Goal: Task Accomplishment & Management: Manage account settings

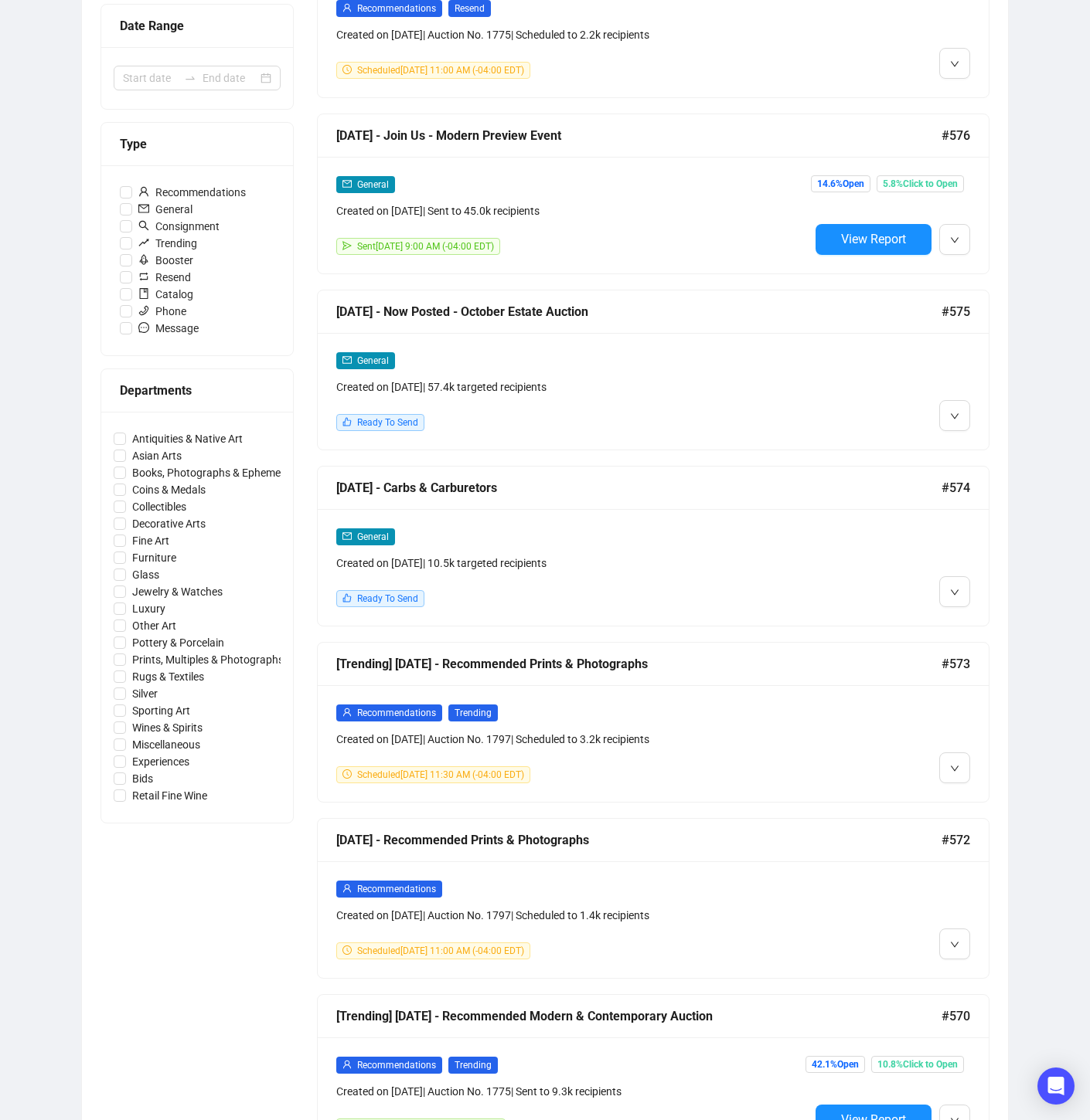
scroll to position [377, 0]
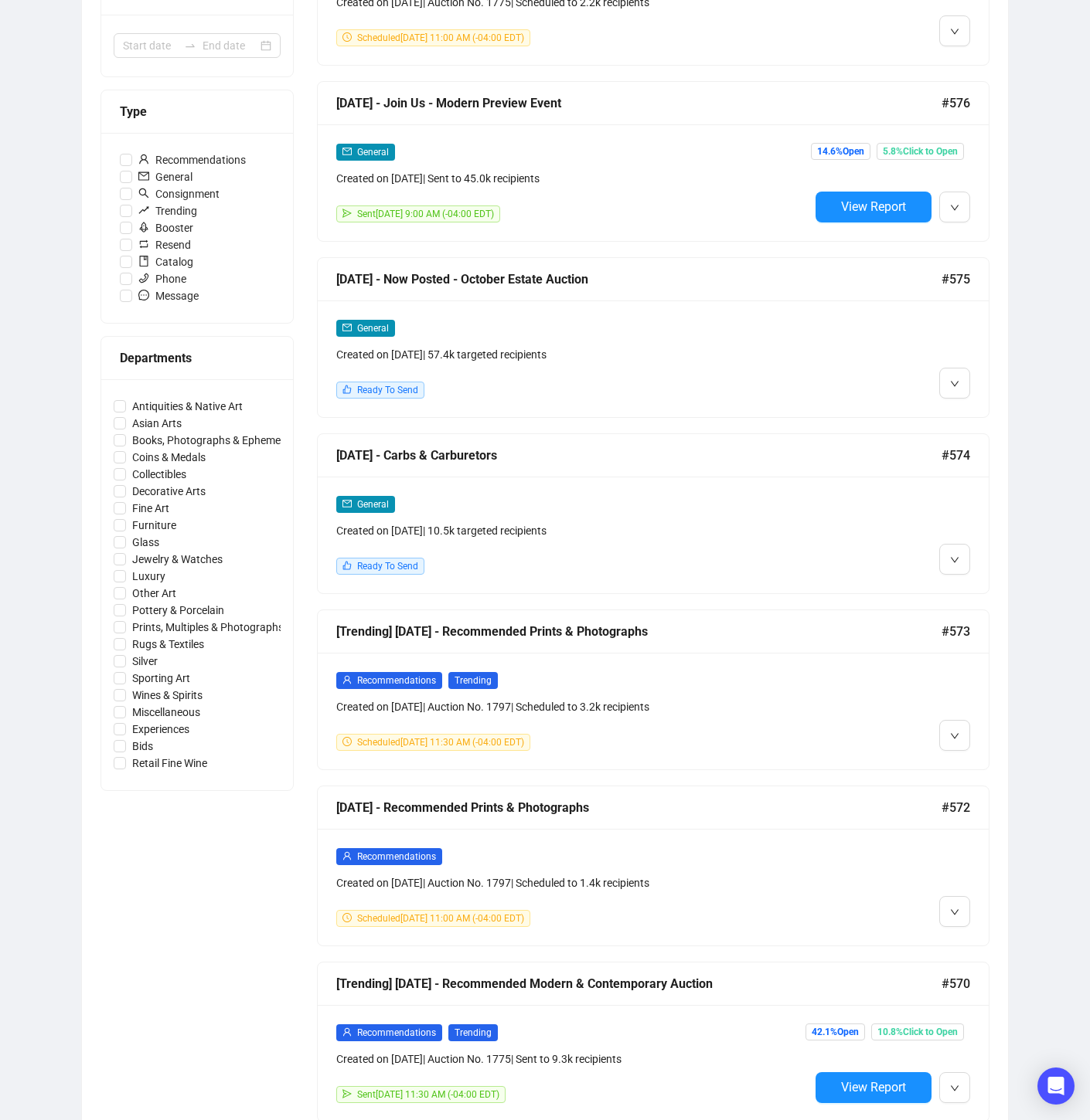
click at [845, 518] on div at bounding box center [890, 535] width 161 height 80
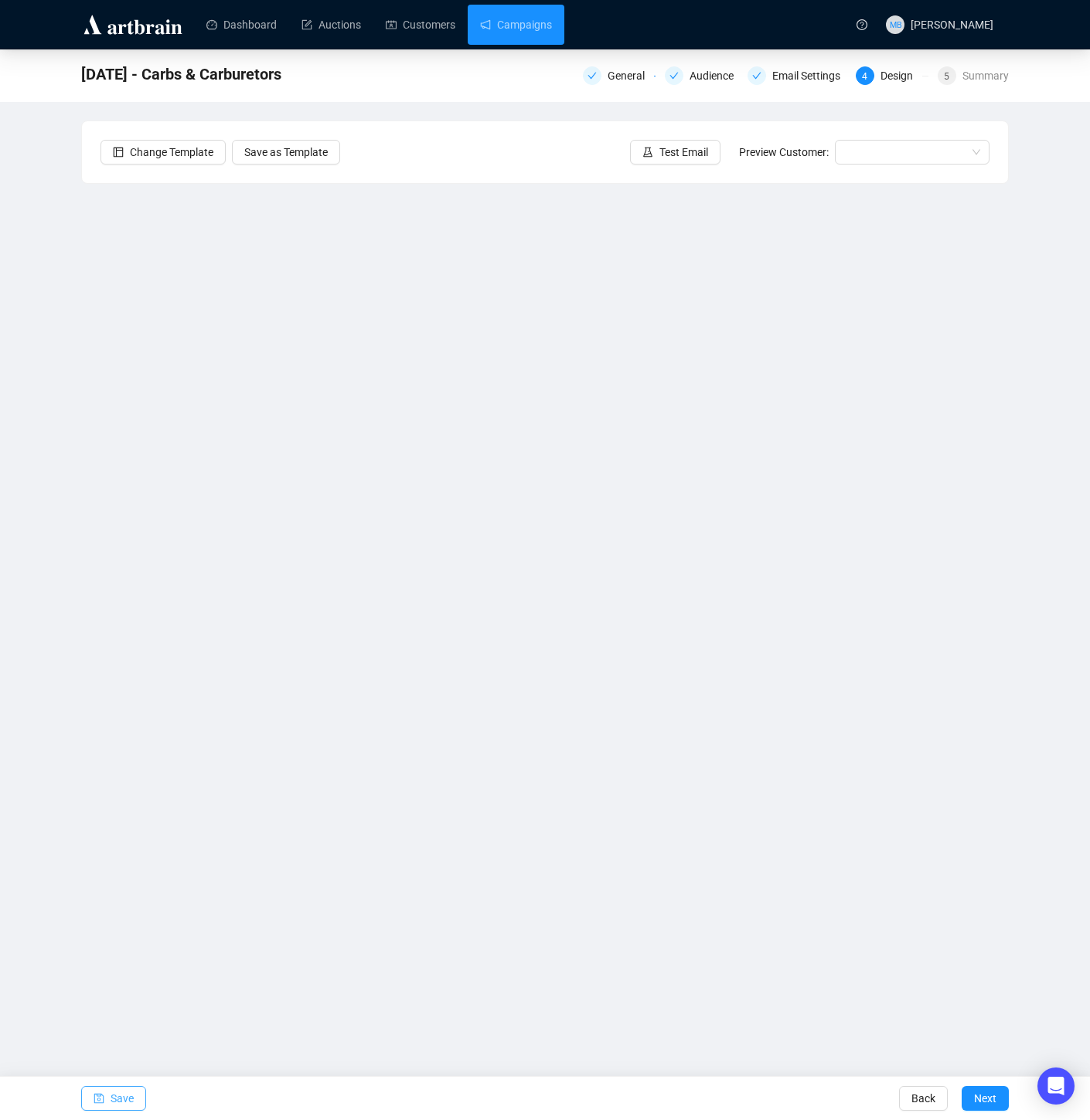
click at [109, 1093] on button "Save" at bounding box center [114, 1099] width 65 height 25
click at [532, 30] on link "Campaigns" at bounding box center [515, 24] width 72 height 40
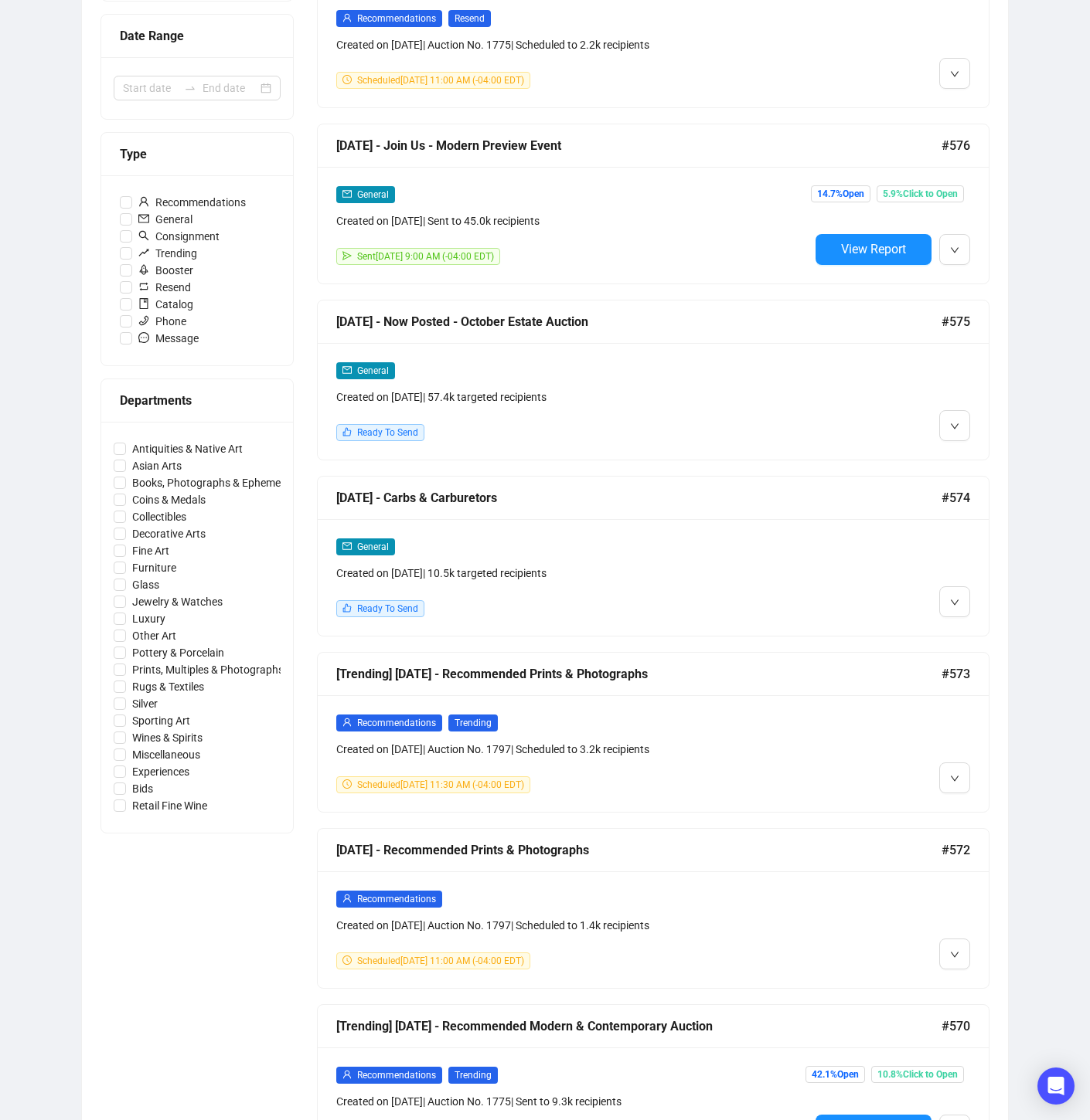
scroll to position [319, 0]
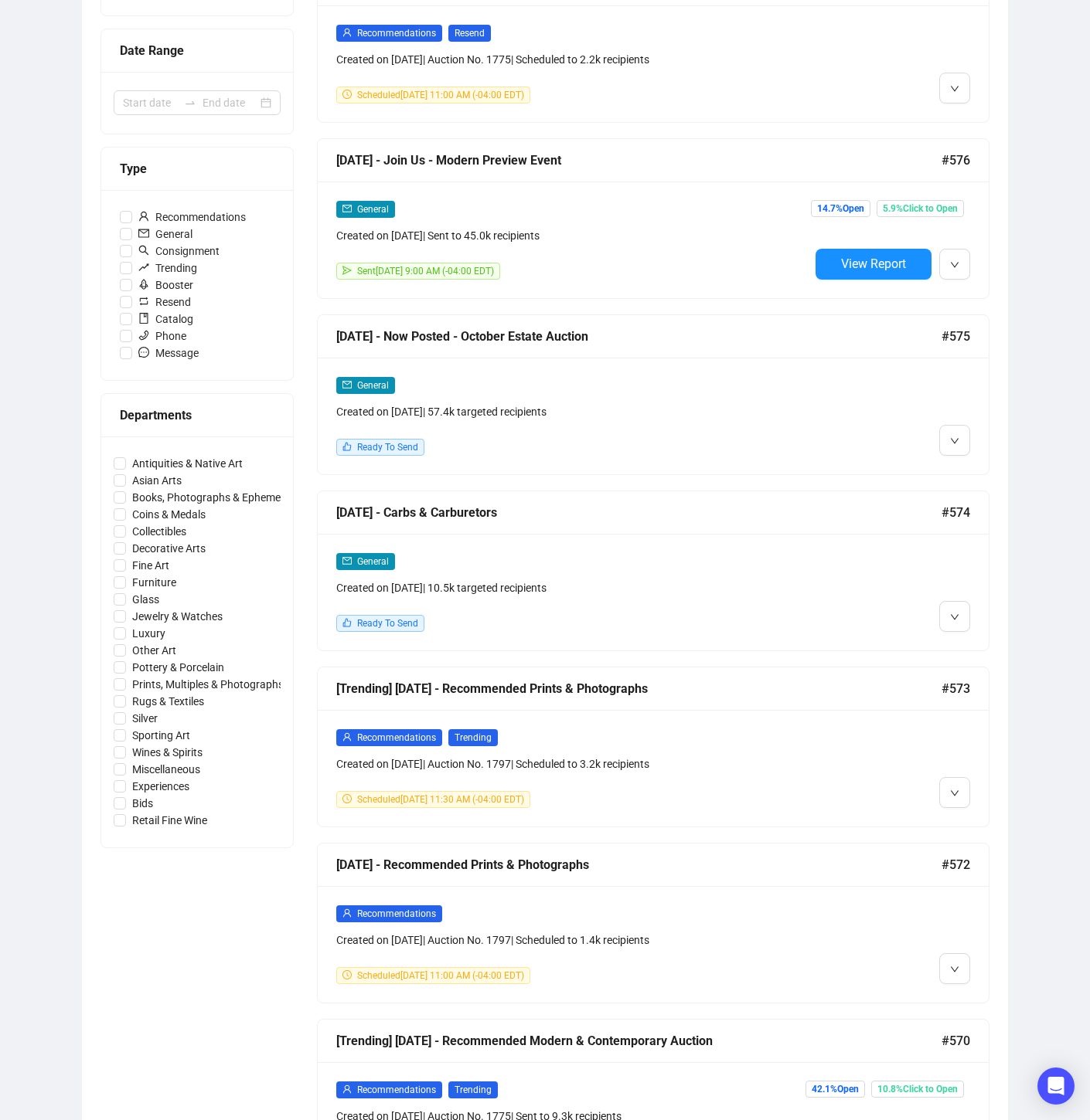
click at [791, 415] on div "Created on [DATE] | 57.4k targeted recipients" at bounding box center [573, 412] width 473 height 17
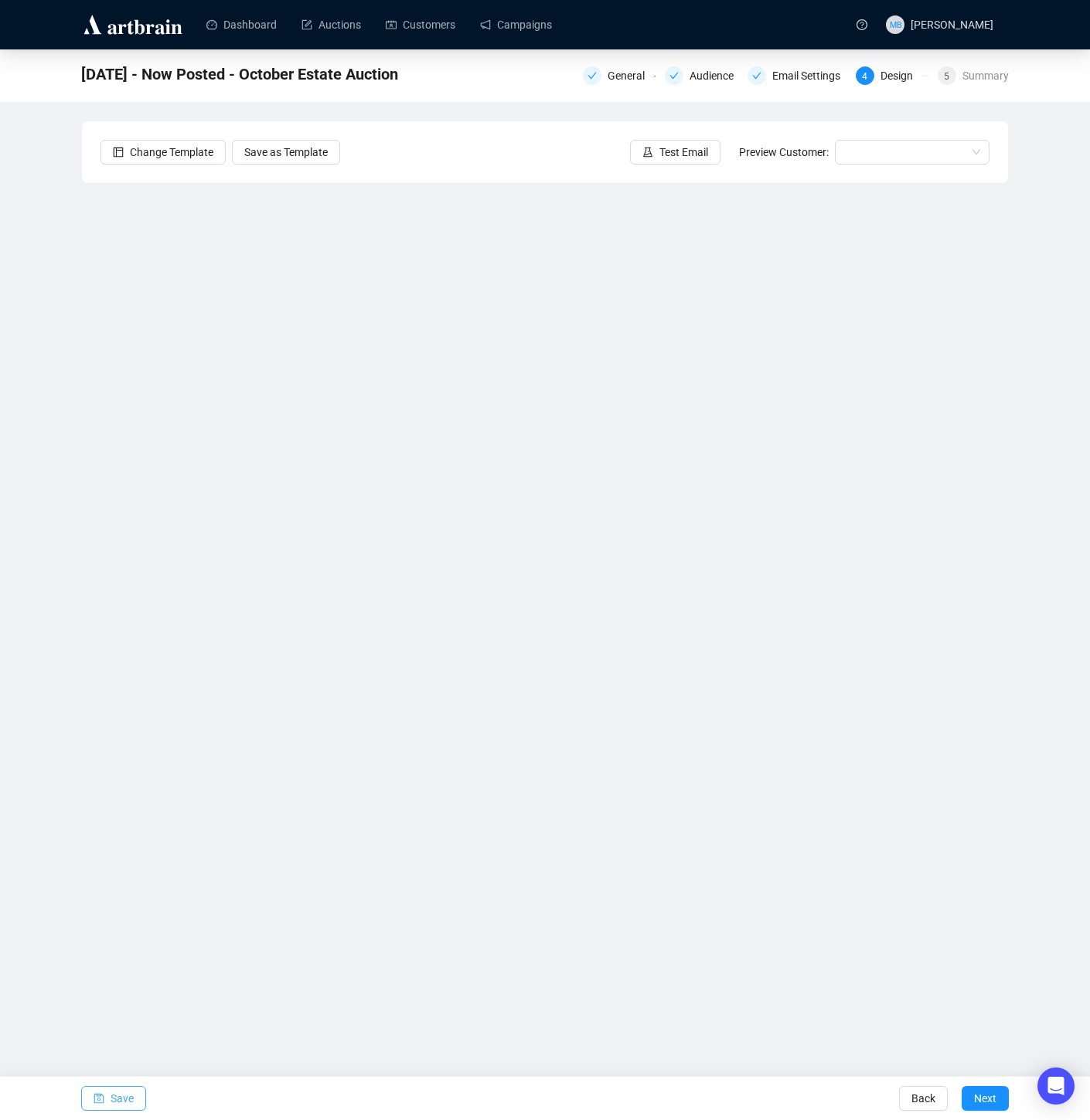
click at [118, 1102] on span "Save" at bounding box center [122, 1099] width 23 height 43
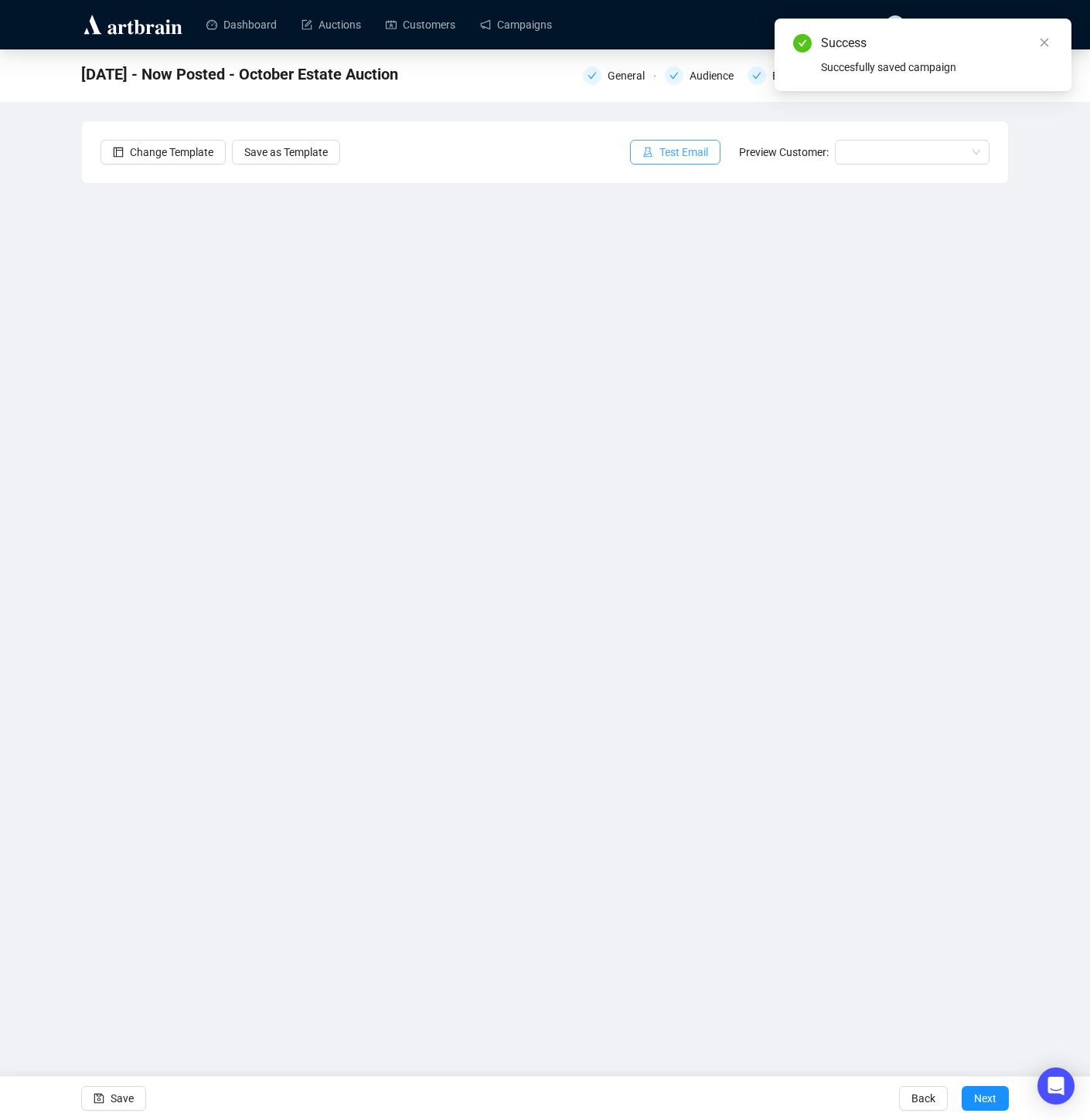
click at [691, 150] on span "Test Email" at bounding box center [684, 152] width 48 height 17
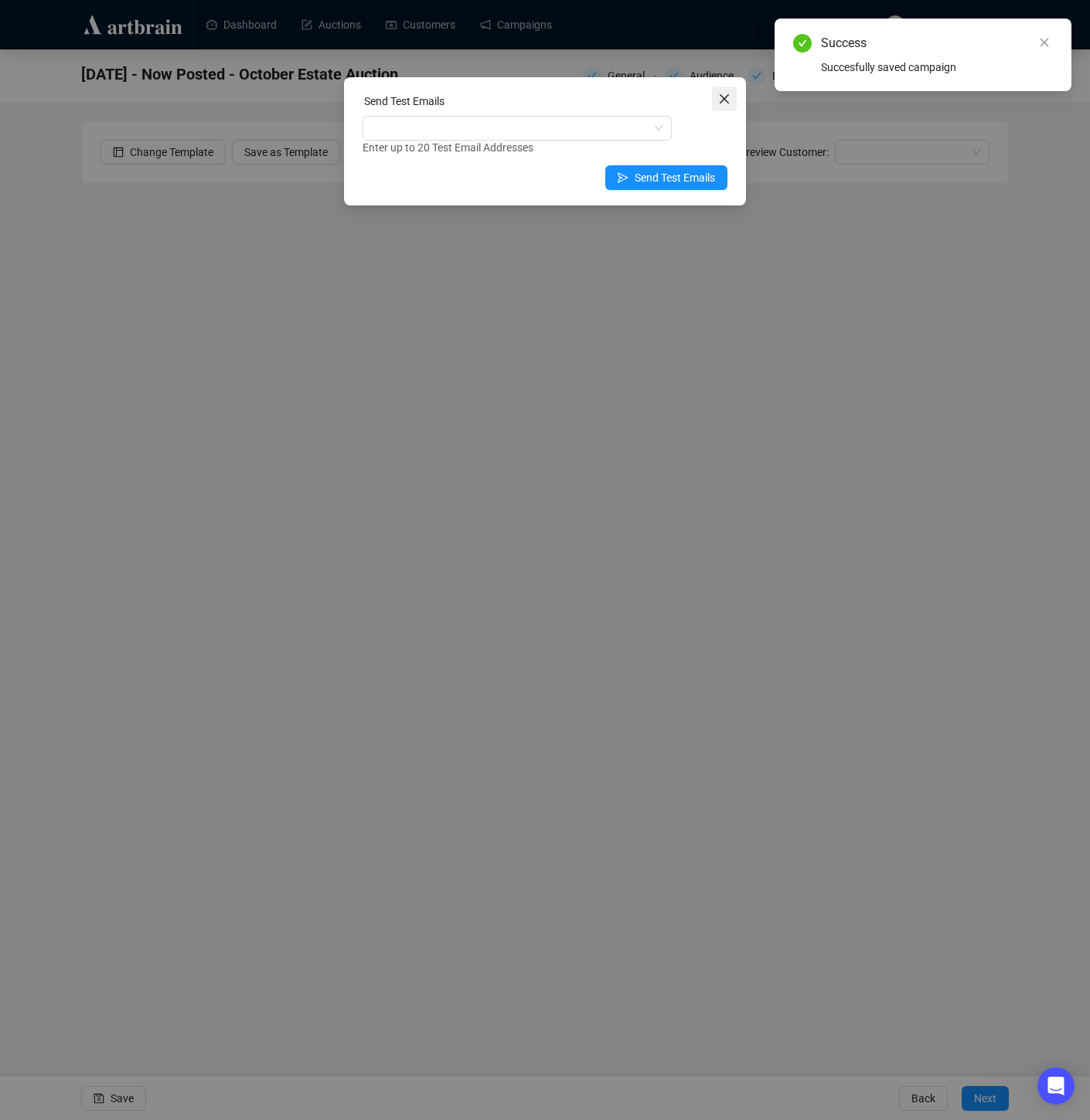
click at [727, 93] on icon "close" at bounding box center [724, 99] width 13 height 13
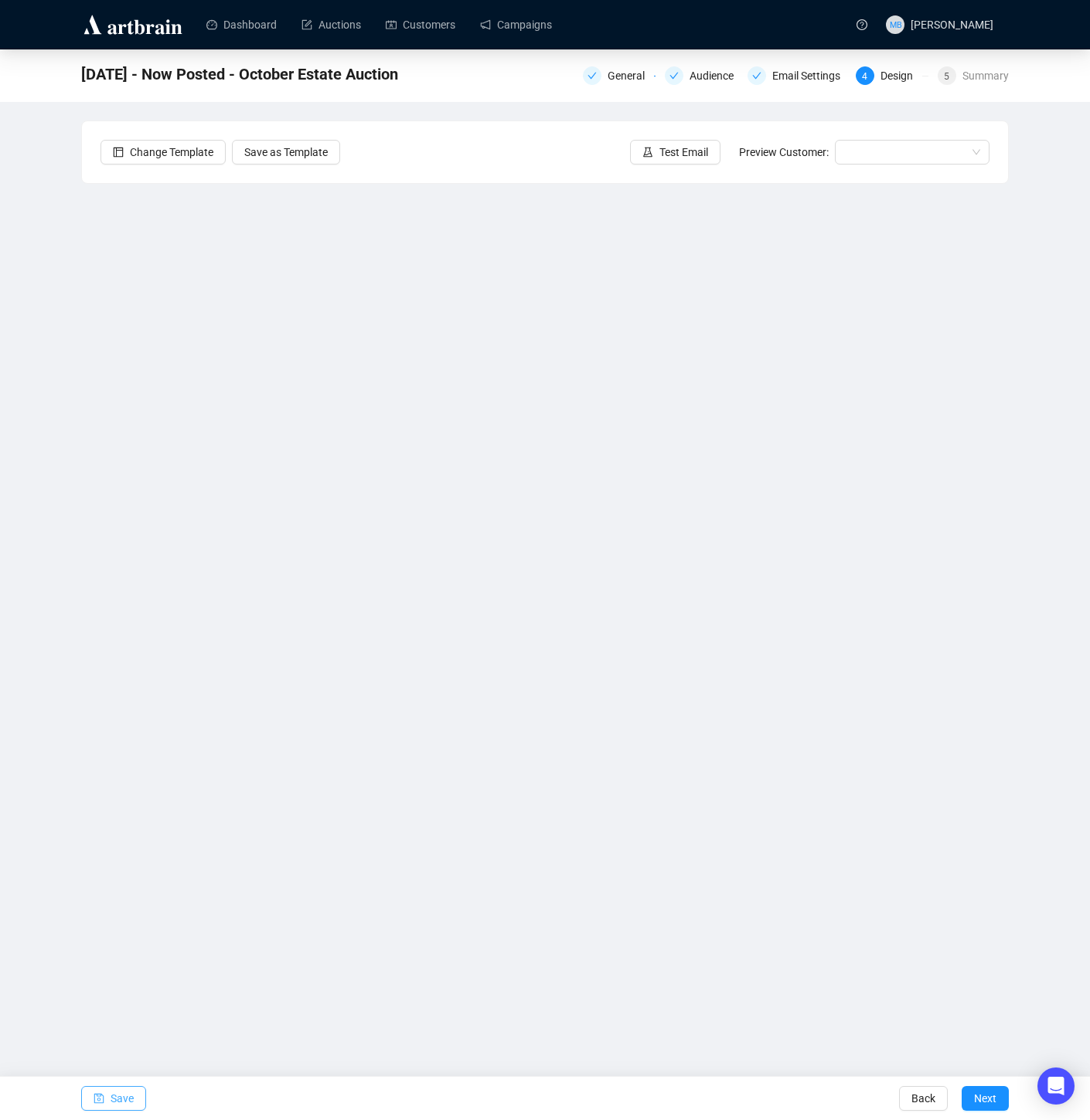
click at [126, 1104] on span "Save" at bounding box center [122, 1099] width 23 height 43
